Goal: Entertainment & Leisure: Consume media (video, audio)

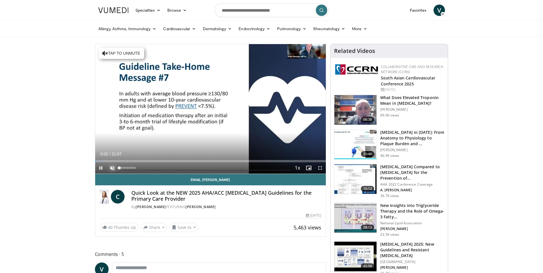
click at [113, 169] on span "Video Player" at bounding box center [112, 167] width 11 height 11
click at [320, 167] on span "Video Player" at bounding box center [319, 167] width 11 height 11
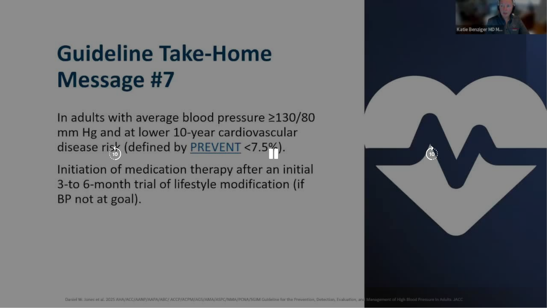
click at [97, 204] on div "10 seconds Tap to unmute" at bounding box center [273, 153] width 547 height 307
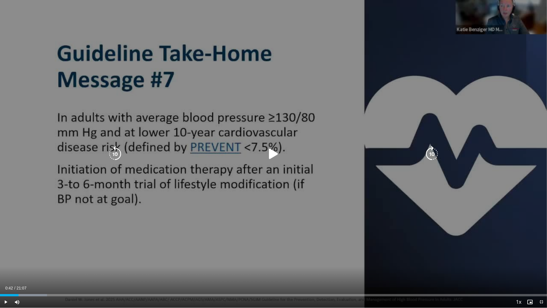
click at [284, 150] on div "Video Player" at bounding box center [273, 153] width 328 height 11
click at [278, 158] on icon "Video Player" at bounding box center [273, 154] width 16 height 16
click at [274, 152] on icon "Video Player" at bounding box center [273, 154] width 16 height 16
click at [276, 151] on icon "Video Player" at bounding box center [273, 154] width 16 height 16
click at [273, 155] on icon "Video Player" at bounding box center [273, 154] width 16 height 16
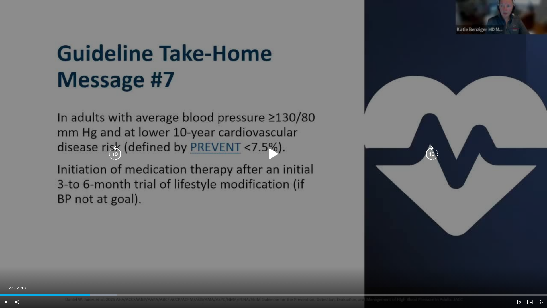
click at [271, 153] on icon "Video Player" at bounding box center [273, 154] width 16 height 16
click at [275, 152] on icon "Video Player" at bounding box center [273, 154] width 16 height 16
click at [277, 153] on icon "Video Player" at bounding box center [273, 154] width 16 height 16
click at [274, 153] on icon "Video Player" at bounding box center [273, 154] width 16 height 16
click at [273, 154] on div "10 seconds Tap to unmute" at bounding box center [273, 153] width 547 height 307
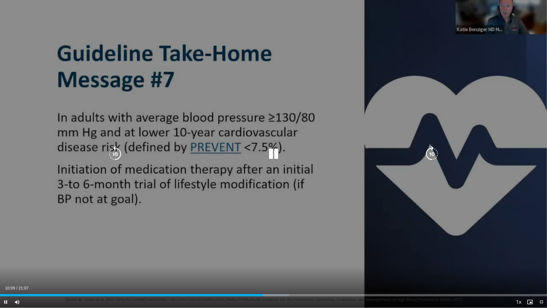
click at [272, 154] on icon "Video Player" at bounding box center [273, 154] width 16 height 16
click at [277, 151] on icon "Video Player" at bounding box center [273, 154] width 16 height 16
click at [269, 155] on icon "Video Player" at bounding box center [273, 154] width 16 height 16
click at [275, 150] on icon "Video Player" at bounding box center [273, 154] width 16 height 16
click at [271, 155] on icon "Video Player" at bounding box center [273, 154] width 16 height 16
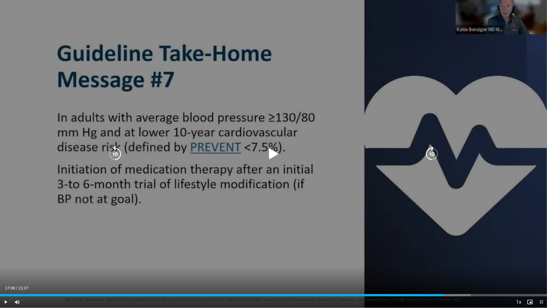
click at [130, 146] on div "10 seconds Tap to unmute" at bounding box center [273, 153] width 547 height 307
click at [273, 154] on icon "Video Player" at bounding box center [273, 154] width 16 height 16
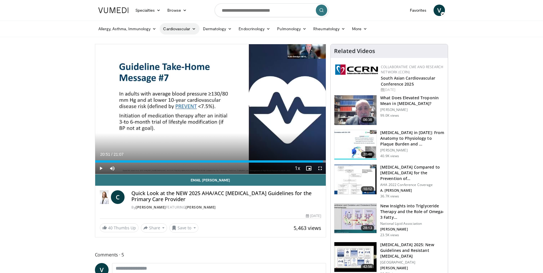
click at [194, 29] on icon at bounding box center [194, 29] width 4 height 4
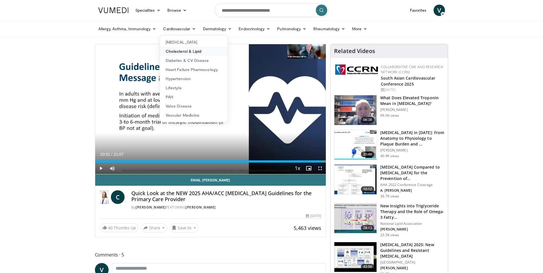
click at [203, 51] on link "Cholesterol & Lipid" at bounding box center [194, 51] width 68 height 9
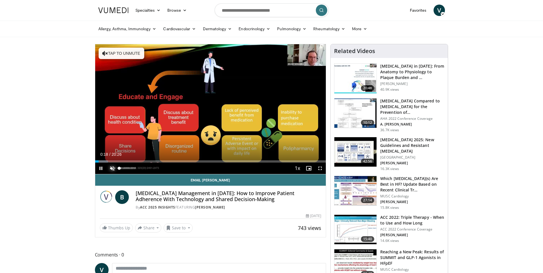
click at [109, 167] on span "Video Player" at bounding box center [112, 167] width 11 height 11
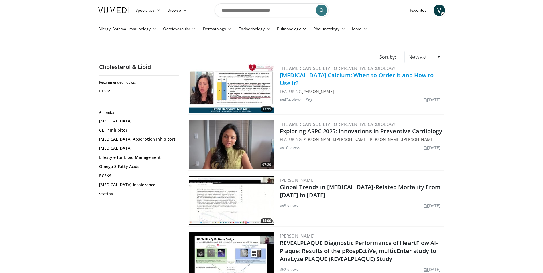
click at [378, 73] on link "Coronary Artery Calcium: When to Order it and How to Use it?" at bounding box center [357, 79] width 154 height 16
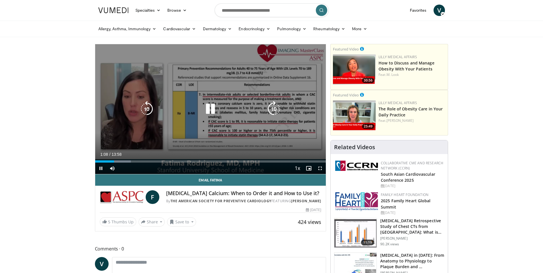
click at [202, 130] on div "10 seconds Tap to unmute" at bounding box center [210, 109] width 231 height 130
click at [205, 109] on icon "Video Player" at bounding box center [210, 109] width 16 height 16
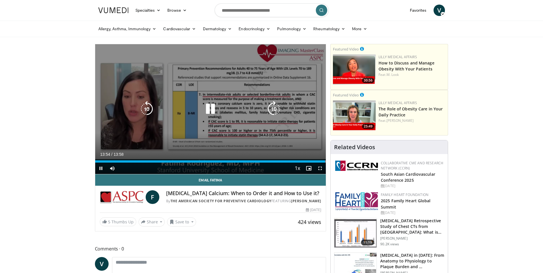
click at [207, 108] on icon "Video Player" at bounding box center [210, 109] width 16 height 16
